Goal: Information Seeking & Learning: Find specific fact

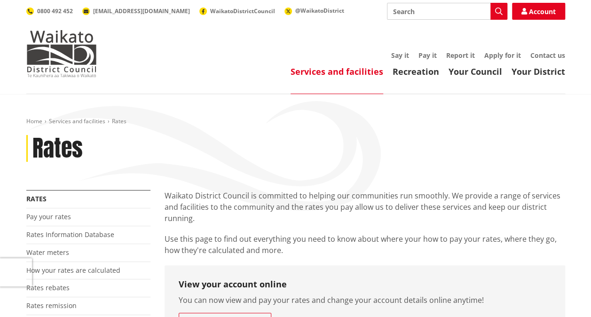
scroll to position [94, 0]
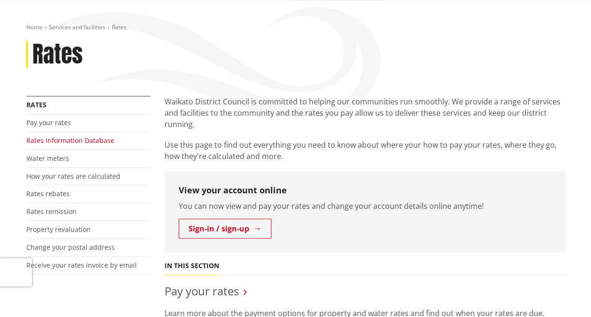
click at [64, 139] on link "Rates Information Database" at bounding box center [70, 140] width 88 height 9
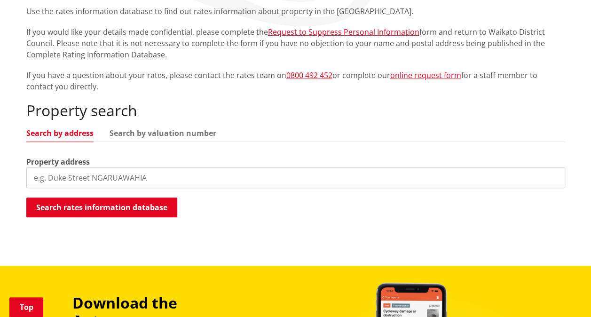
scroll to position [188, 0]
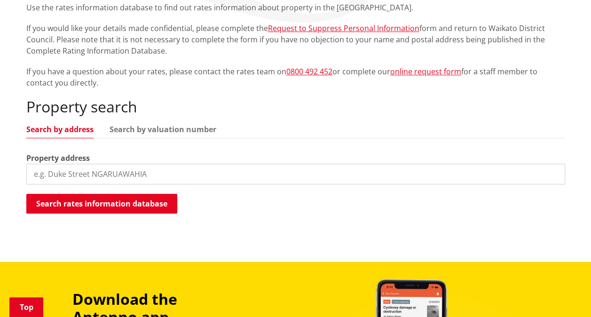
click at [60, 170] on input "search" at bounding box center [295, 174] width 539 height 21
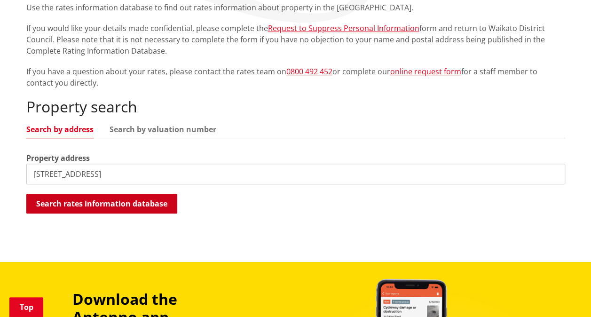
type input "29 birchwood lane"
click at [69, 198] on button "Search rates information database" at bounding box center [101, 204] width 151 height 20
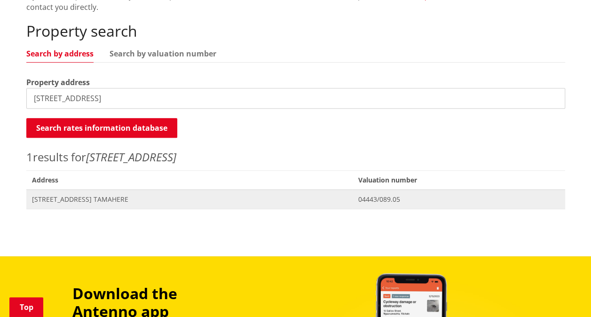
scroll to position [282, 0]
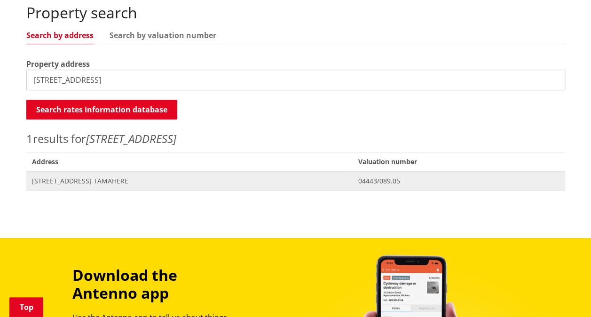
click at [89, 178] on span "[STREET_ADDRESS] TAMAHERE" at bounding box center [189, 180] width 315 height 9
